Goal: Find specific page/section: Find specific page/section

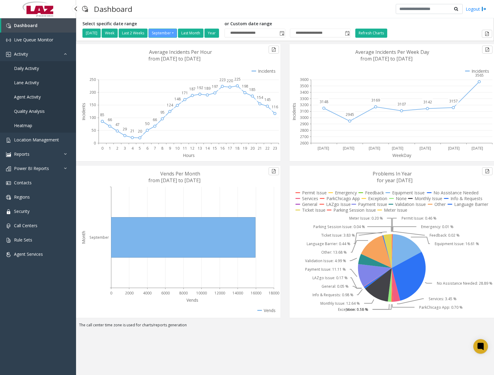
click at [32, 65] on link "Daily Activity" at bounding box center [38, 68] width 76 height 14
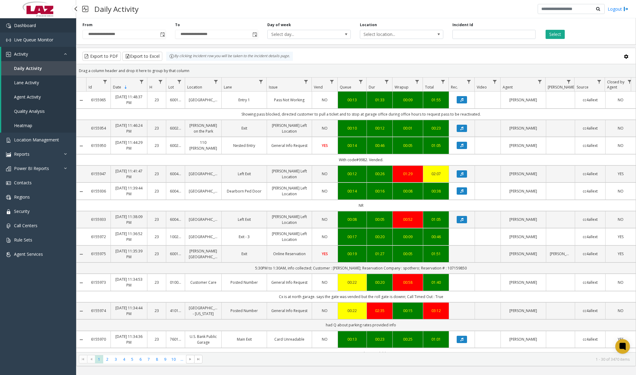
click at [30, 31] on link "Dashboard" at bounding box center [38, 25] width 76 height 14
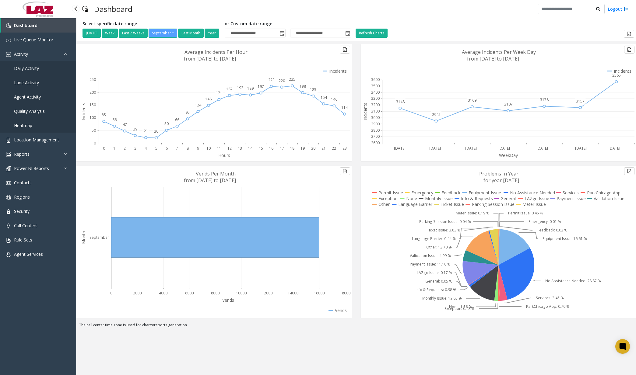
click at [35, 70] on span "Daily Activity" at bounding box center [26, 68] width 25 height 6
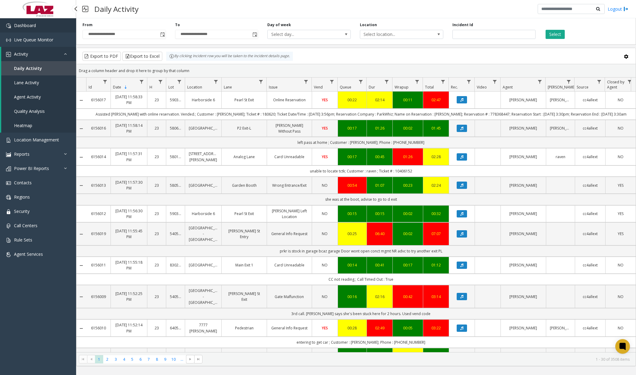
click at [41, 25] on link "Dashboard" at bounding box center [38, 25] width 76 height 14
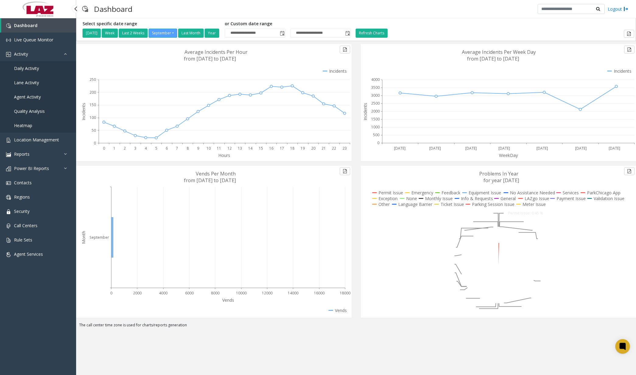
click at [37, 69] on span "Daily Activity" at bounding box center [26, 68] width 25 height 6
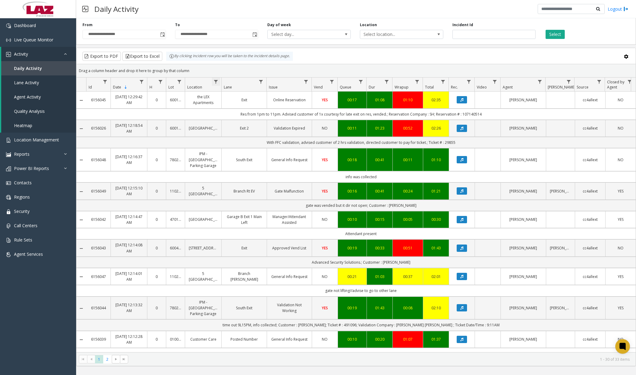
click at [215, 82] on span "Data table" at bounding box center [215, 81] width 5 height 5
click at [231, 111] on input "Location Filter" at bounding box center [242, 108] width 52 height 10
type input "******"
click at [255, 164] on button "Filter" at bounding box center [255, 164] width 25 height 13
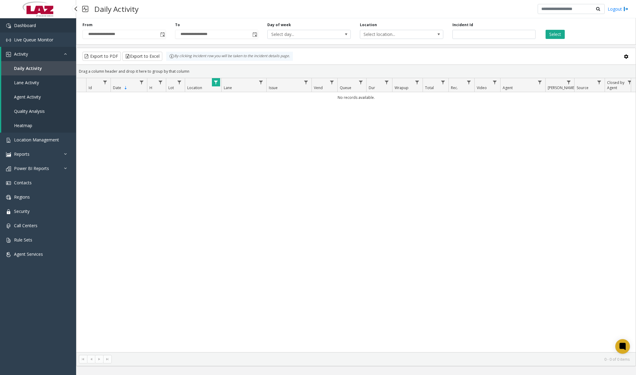
click at [31, 24] on span "Dashboard" at bounding box center [25, 26] width 22 height 6
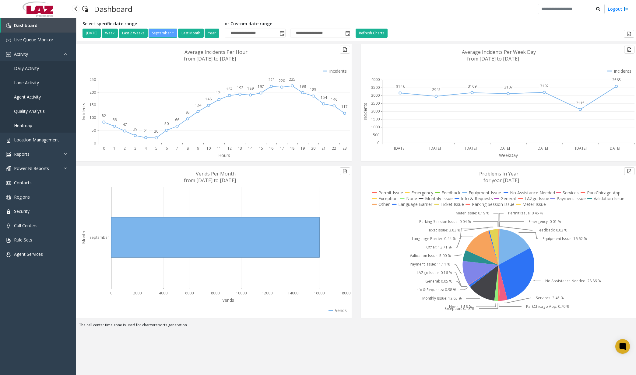
click at [30, 69] on span "Daily Activity" at bounding box center [26, 68] width 25 height 6
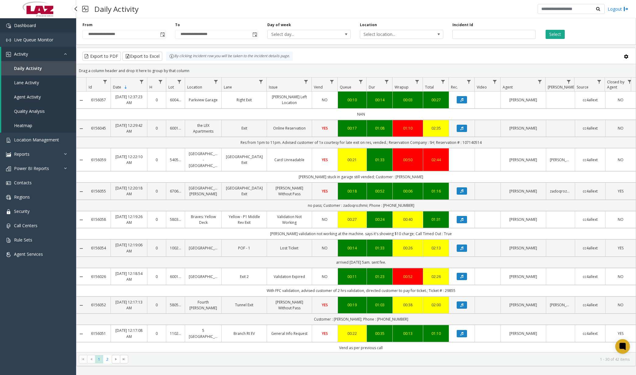
click at [43, 24] on link "Dashboard" at bounding box center [38, 25] width 76 height 14
